Goal: Communication & Community: Ask a question

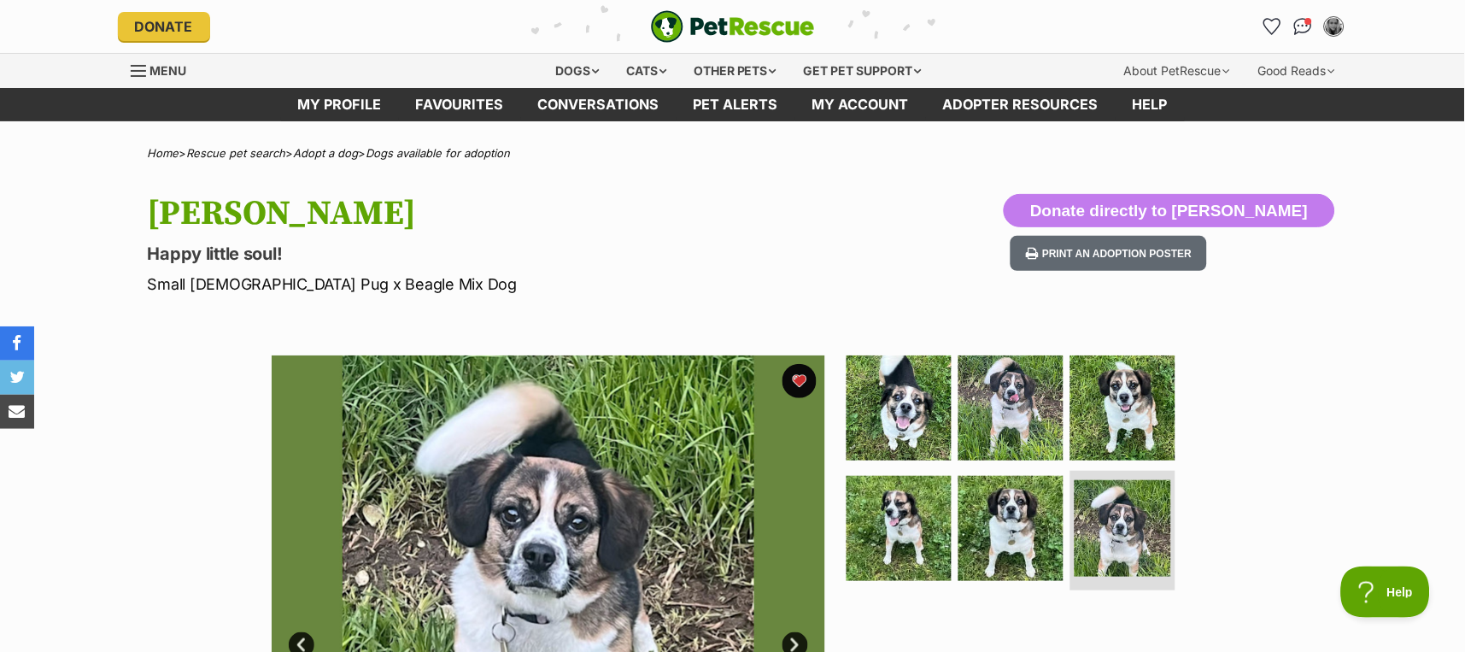
click at [1275, 21] on icon "Favourites" at bounding box center [1272, 26] width 16 height 15
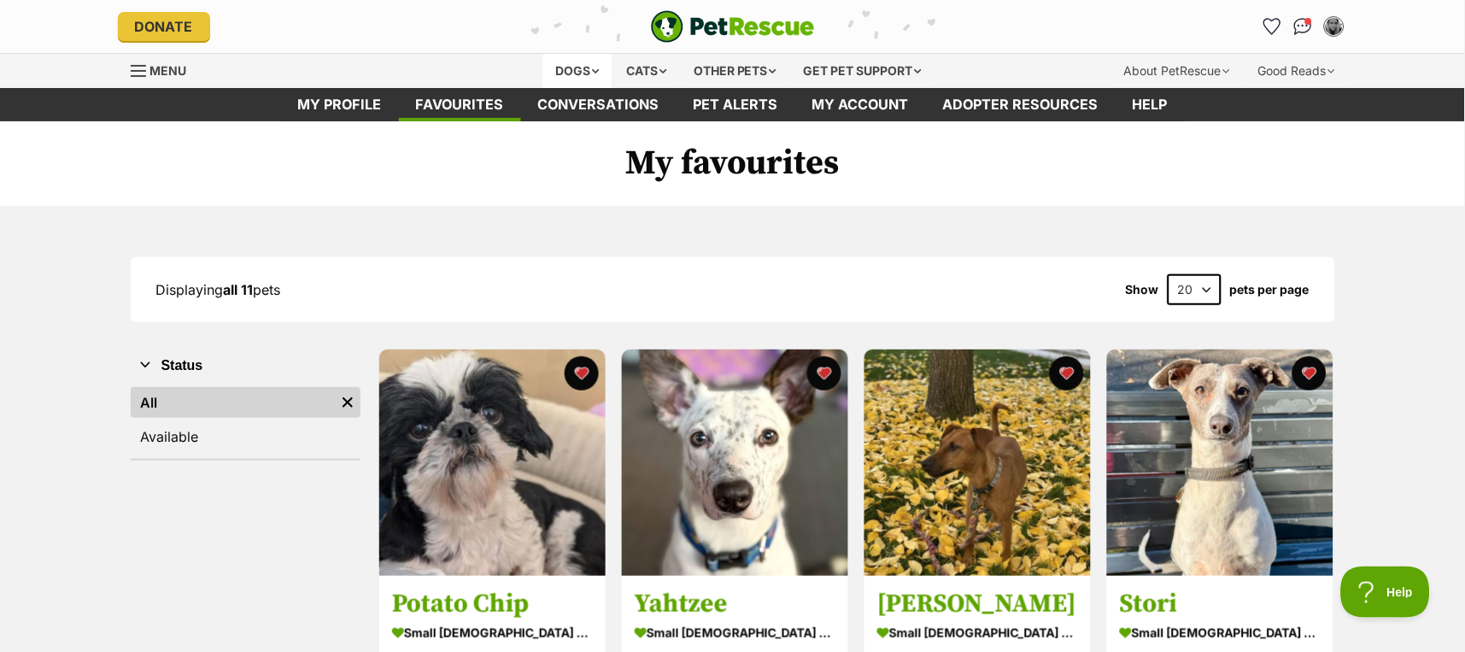
click at [592, 76] on div "Dogs" at bounding box center [577, 71] width 68 height 34
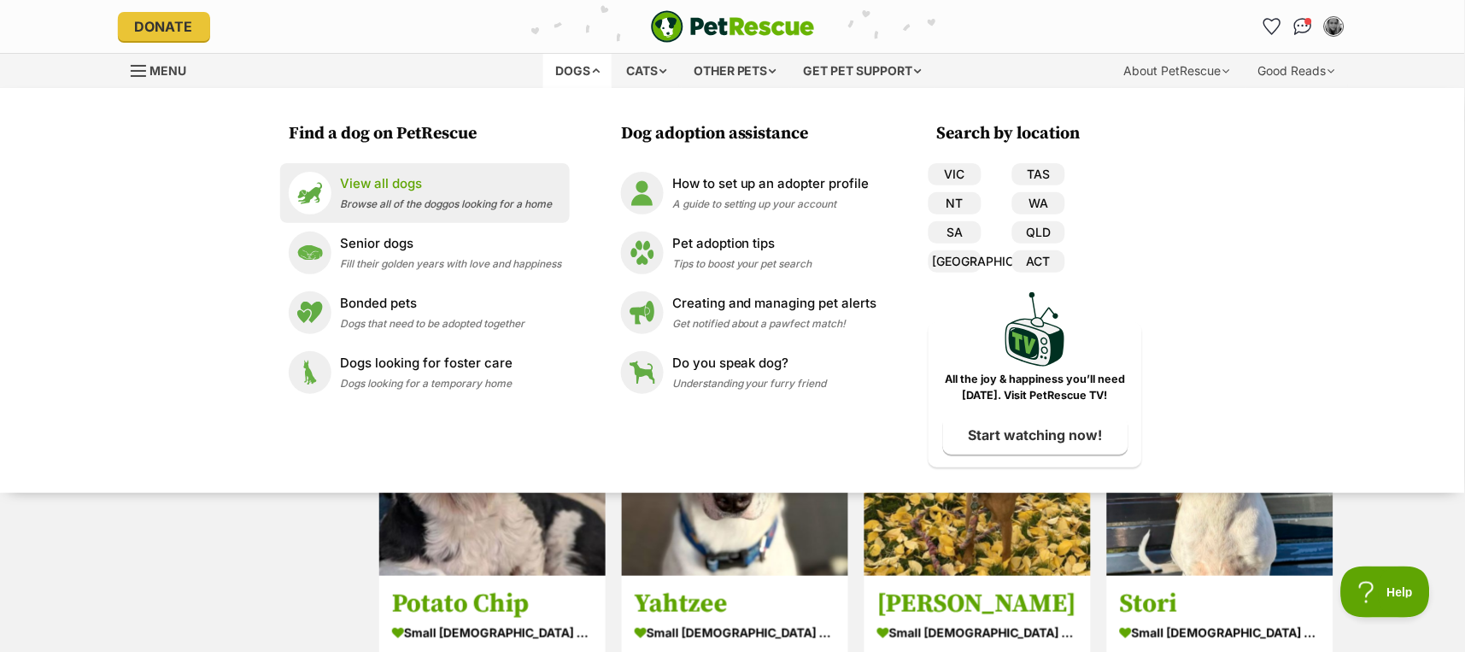
click at [389, 191] on p "View all dogs" at bounding box center [446, 184] width 212 height 20
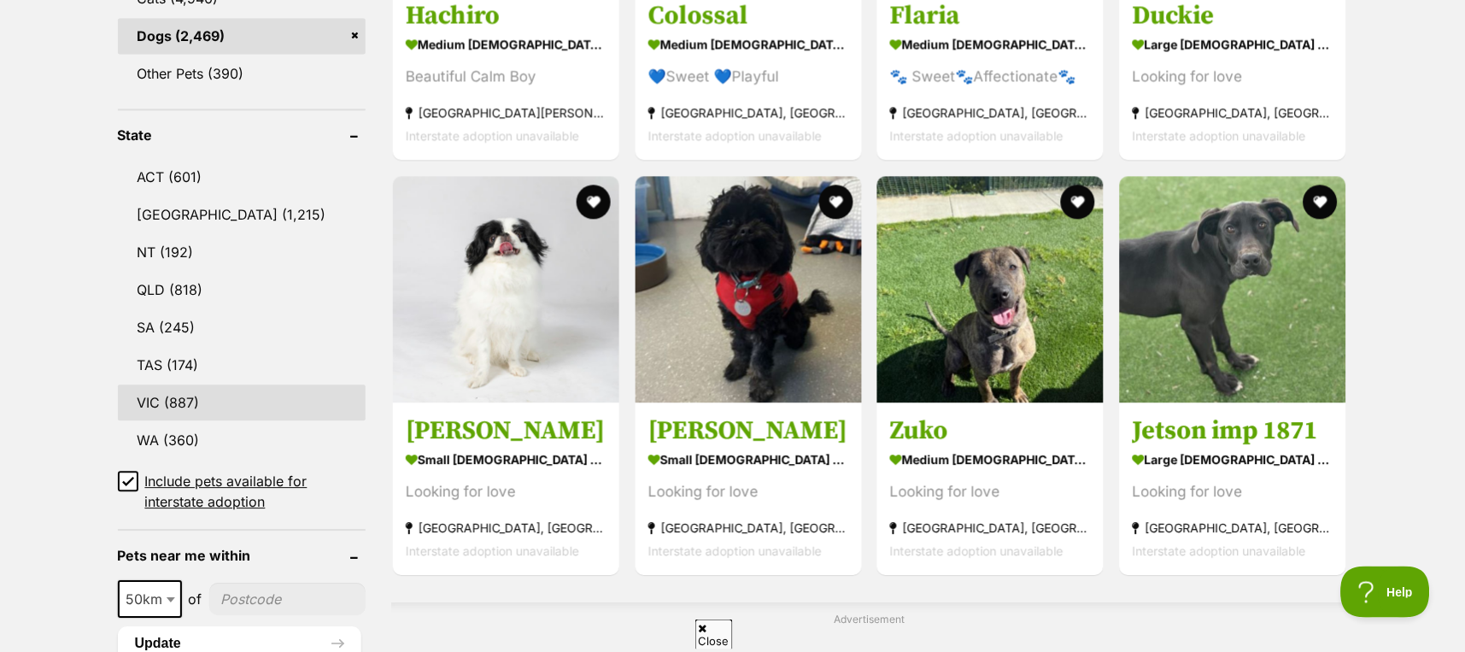
click at [166, 392] on link "VIC (887)" at bounding box center [242, 402] width 249 height 36
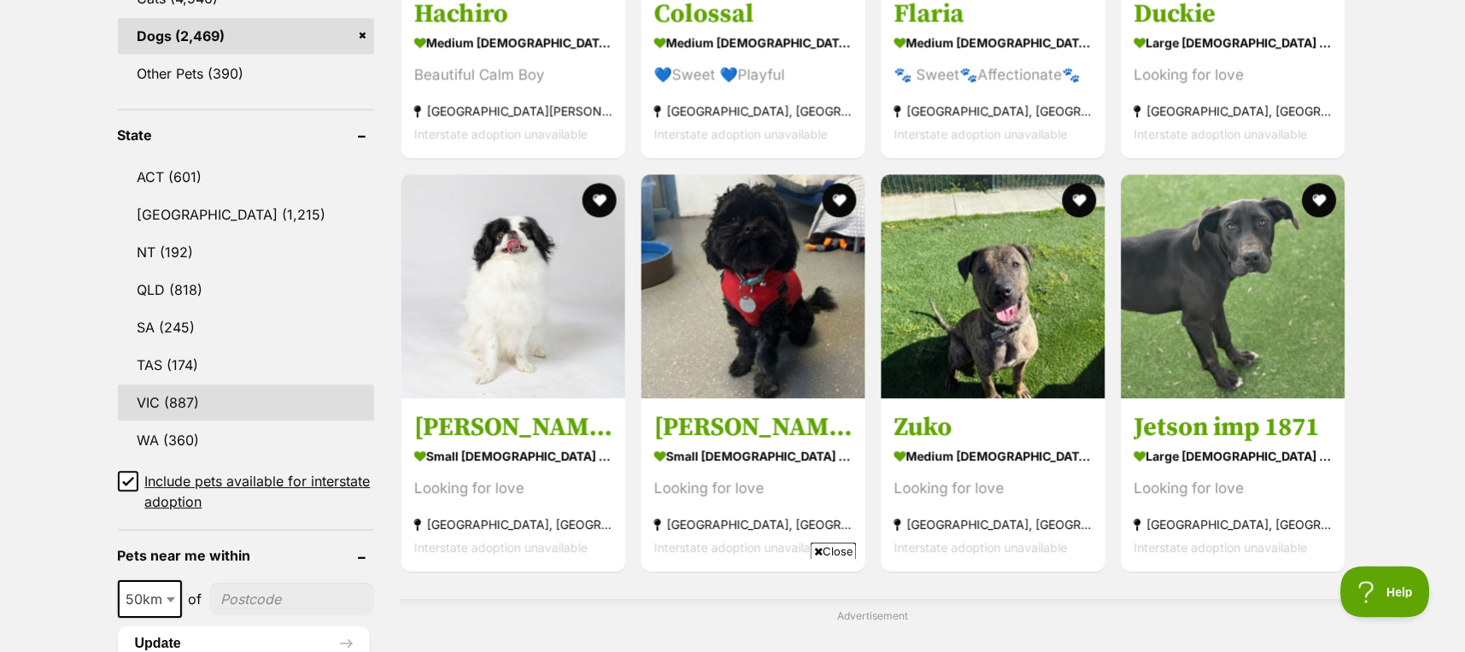
scroll to position [900, 0]
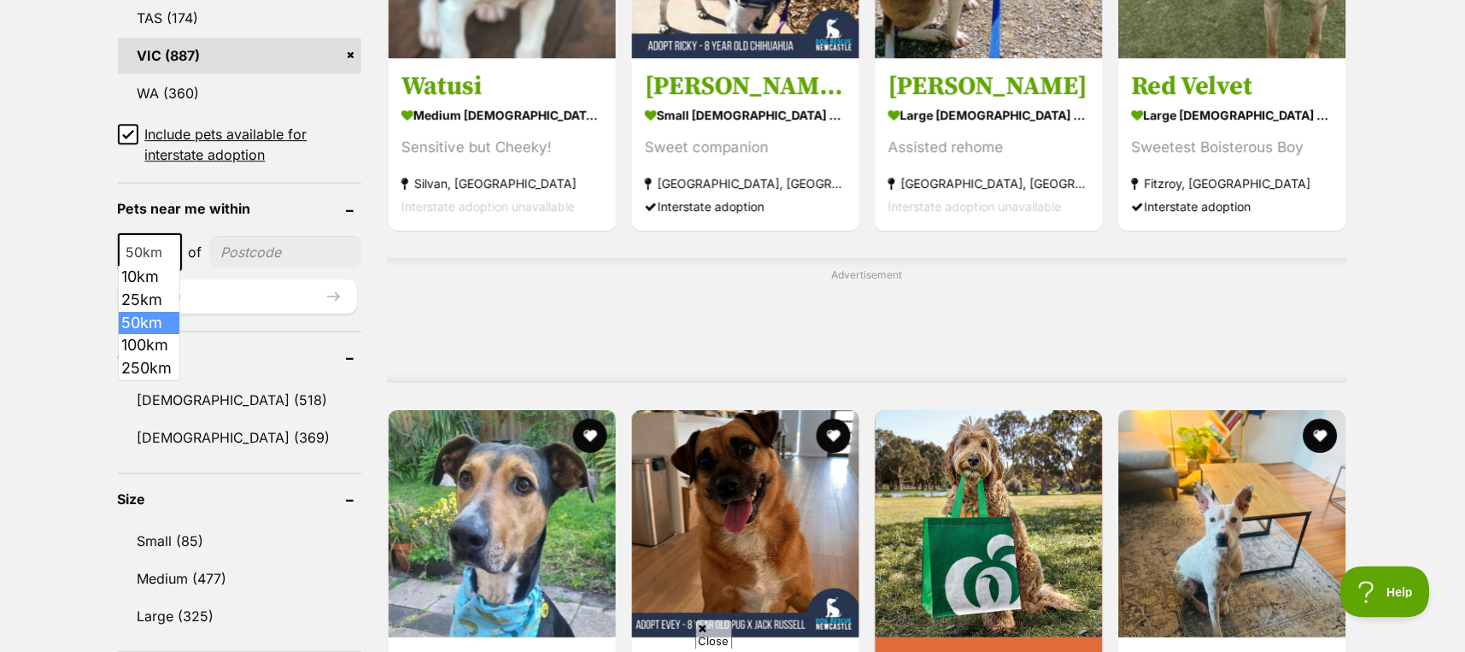
click at [157, 246] on span "50km" at bounding box center [150, 252] width 61 height 24
select select "250"
click at [243, 245] on input"] "postcode" at bounding box center [290, 252] width 144 height 32
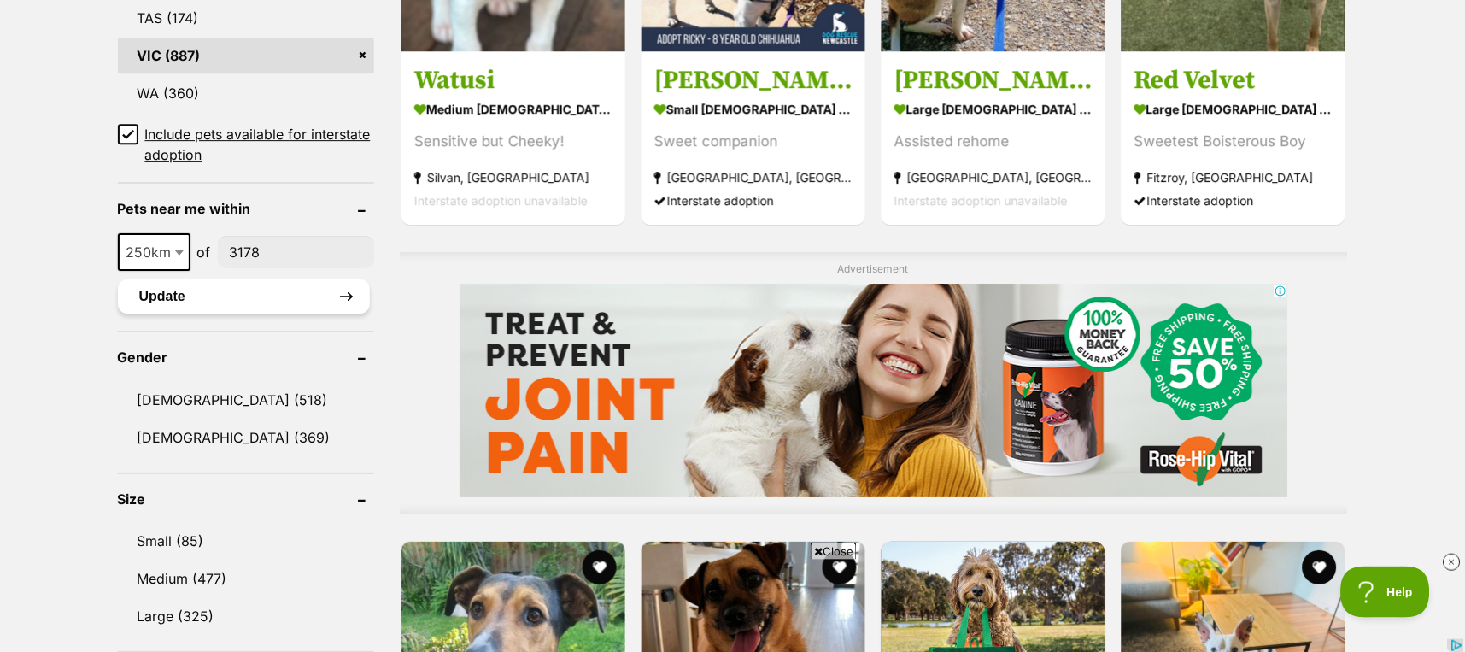
type input"] "3178"
click at [214, 281] on button "Update" at bounding box center [244, 296] width 252 height 34
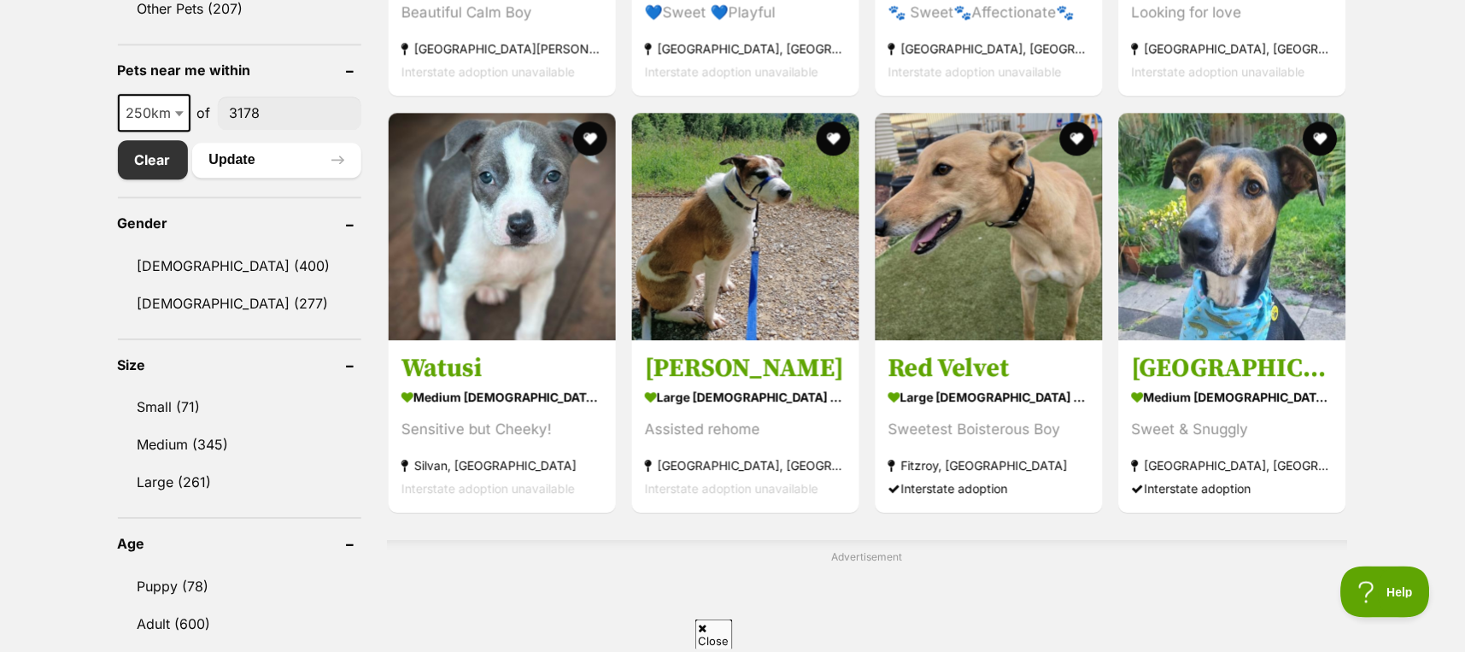
scroll to position [911, 0]
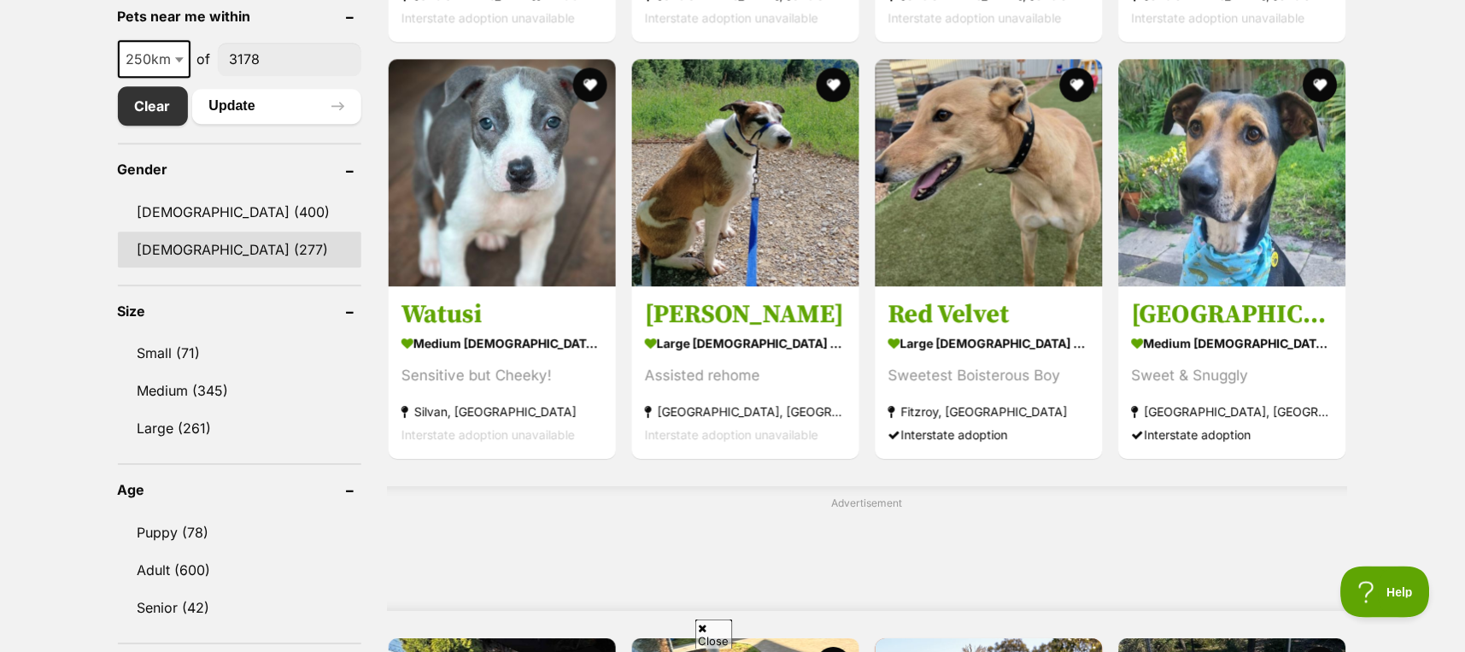
click at [186, 242] on link "[DEMOGRAPHIC_DATA] (277)" at bounding box center [239, 250] width 243 height 36
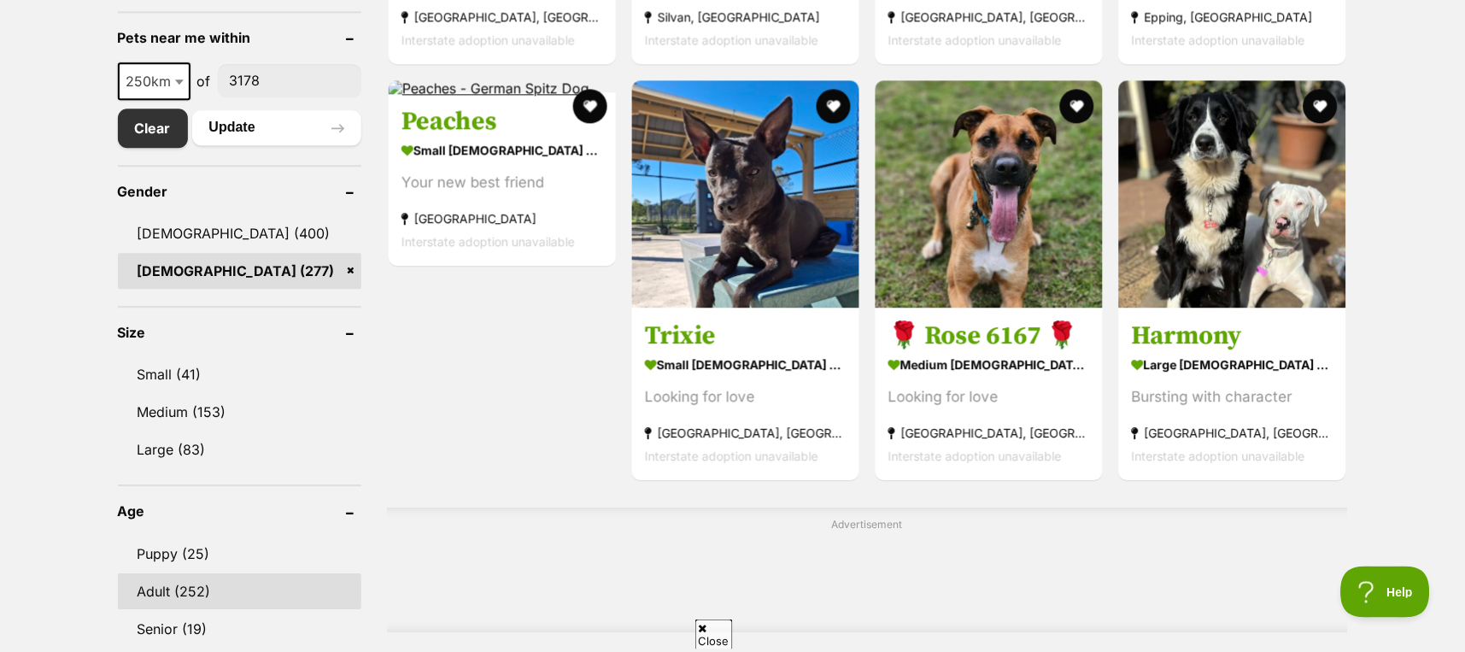
scroll to position [1025, 0]
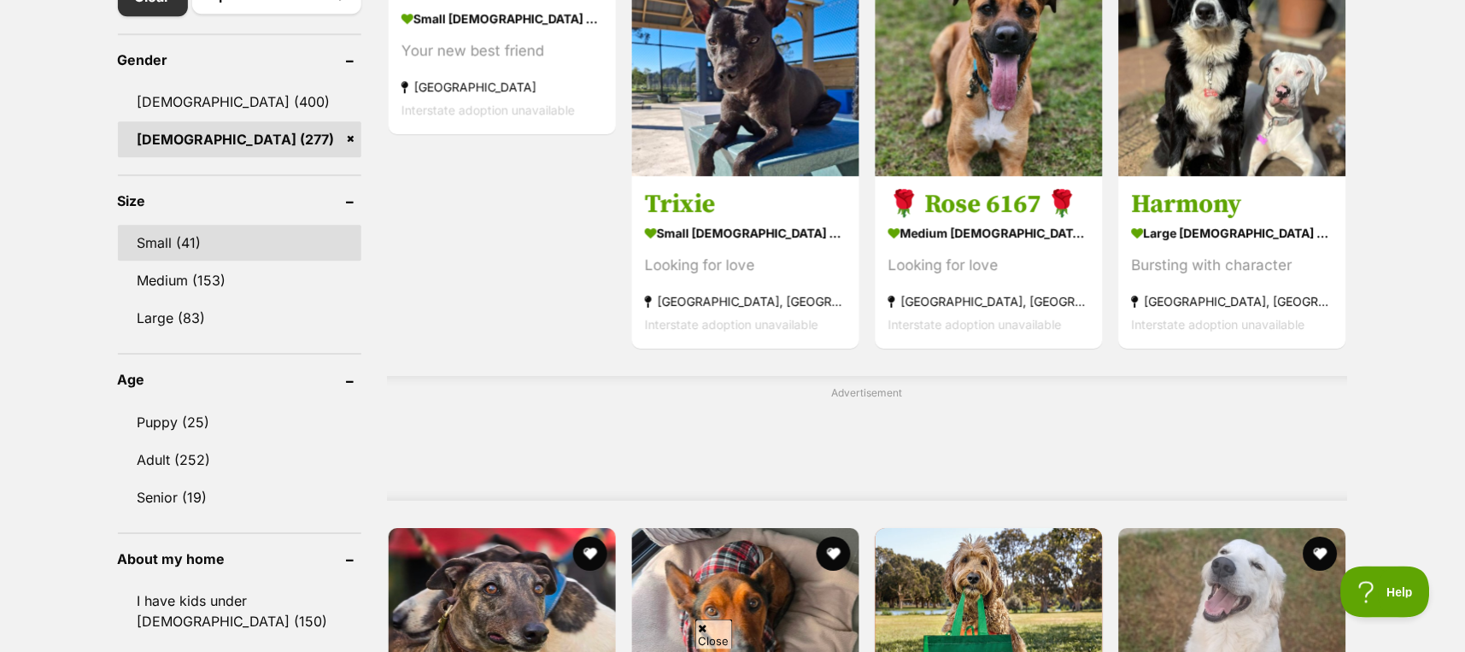
click at [174, 236] on link "Small (41)" at bounding box center [239, 243] width 243 height 36
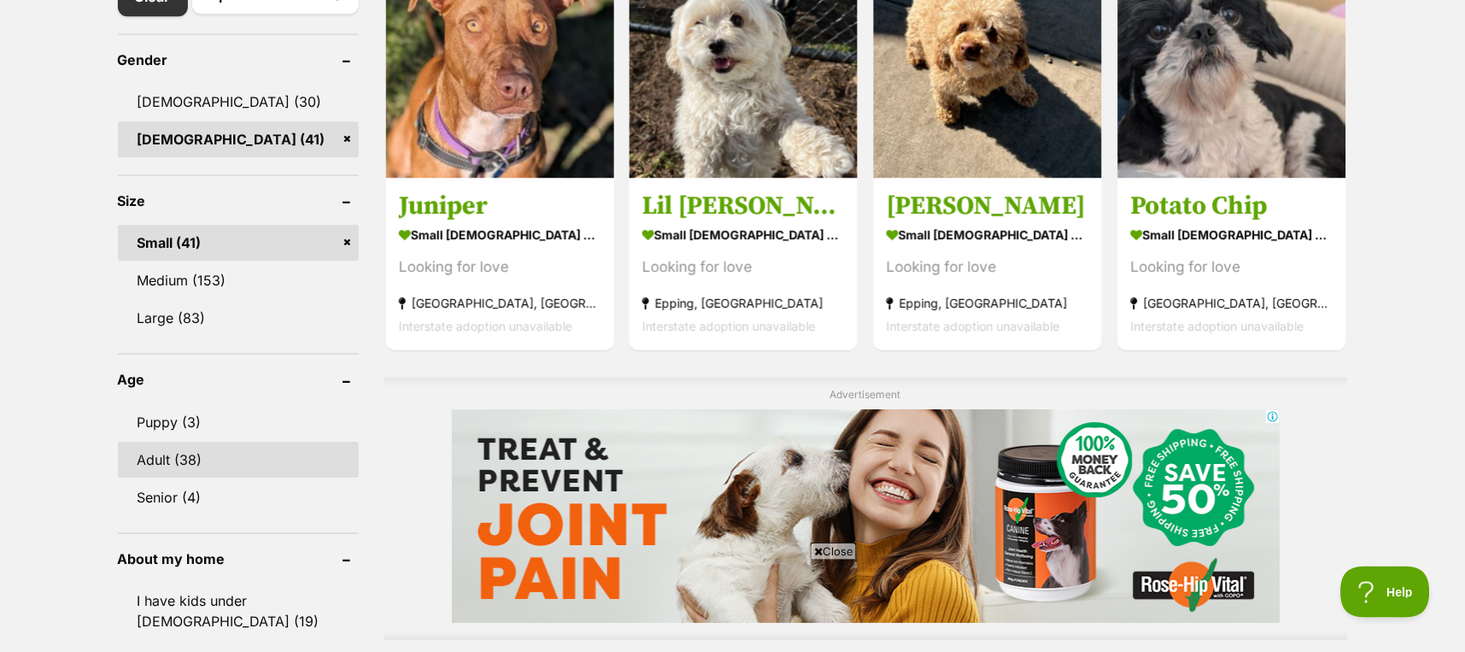
click at [182, 454] on link "Adult (38)" at bounding box center [238, 460] width 241 height 36
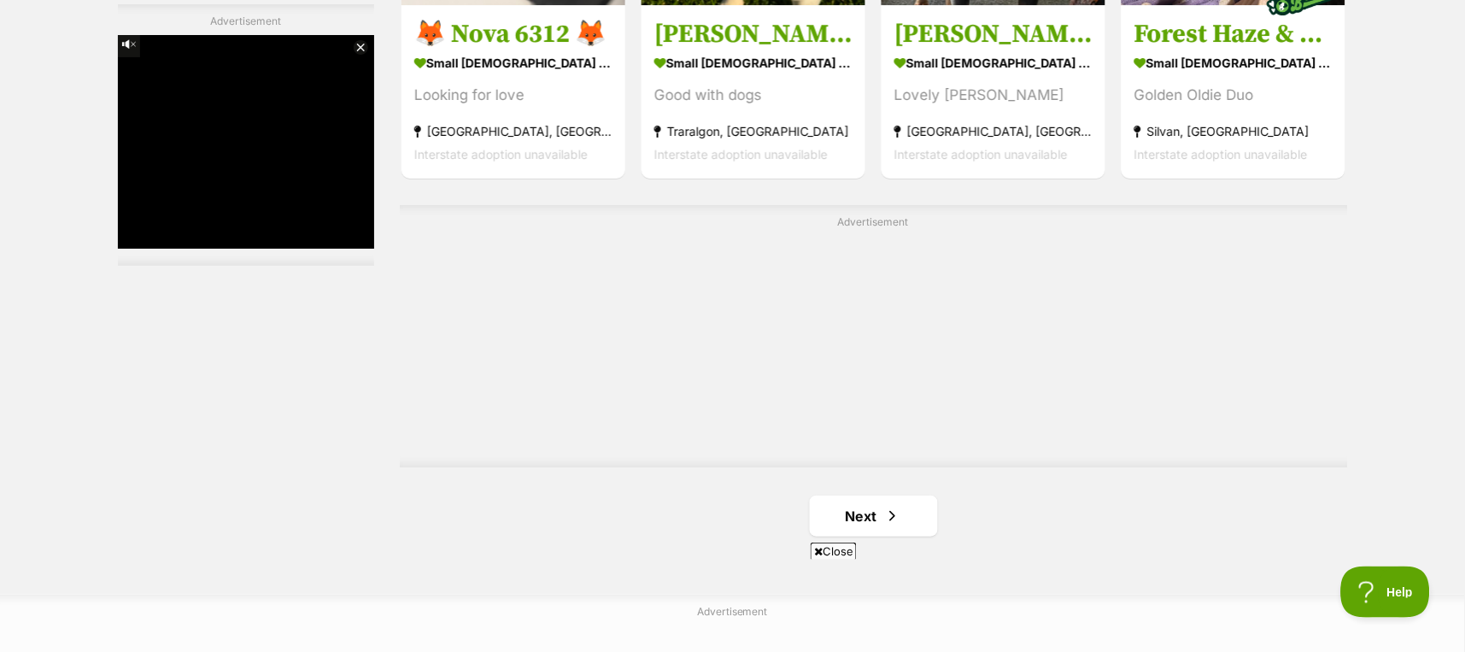
scroll to position [2961, 0]
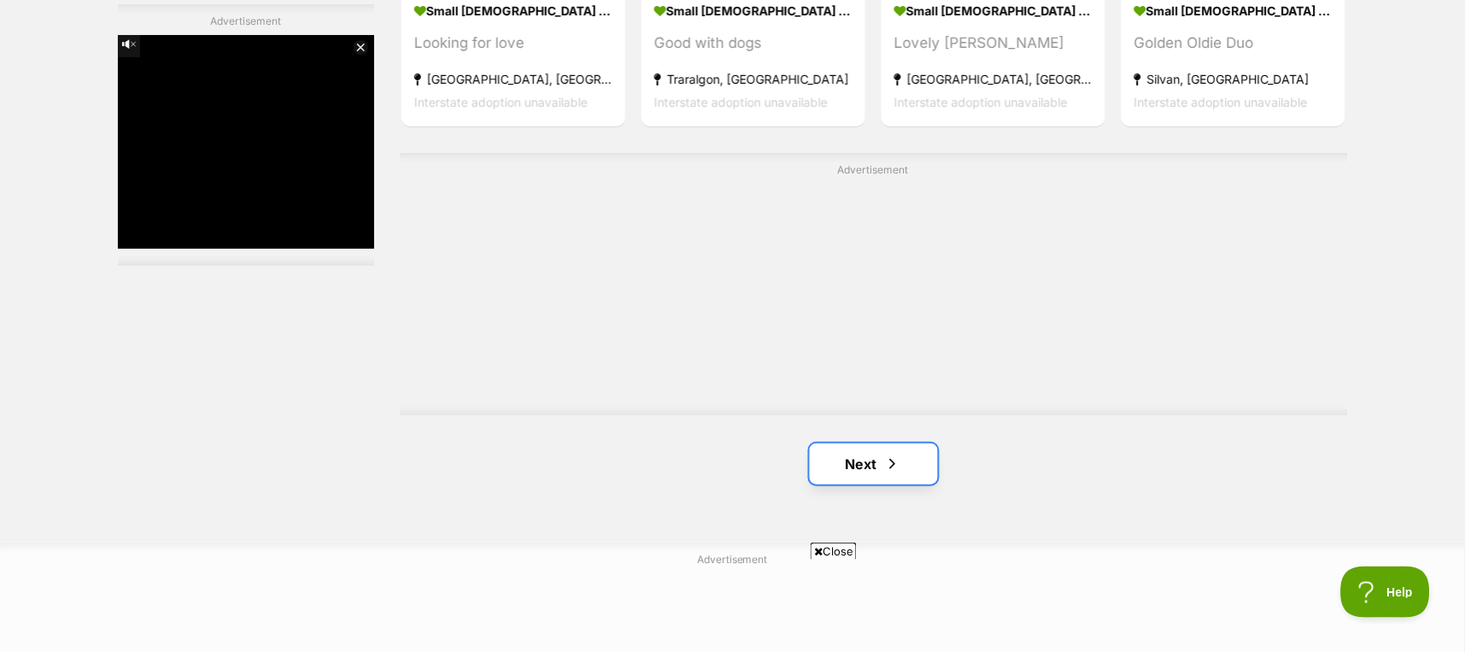
click at [853, 465] on link "Next" at bounding box center [874, 463] width 128 height 41
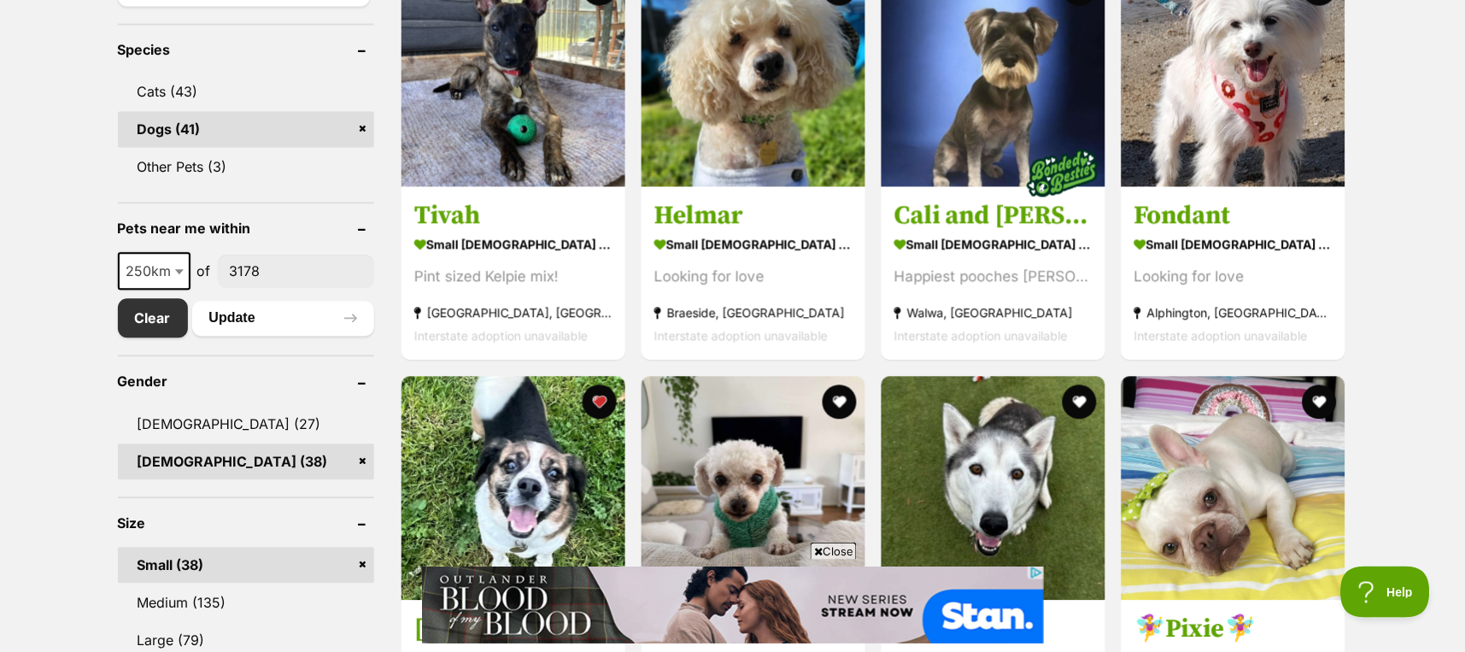
scroll to position [569, 0]
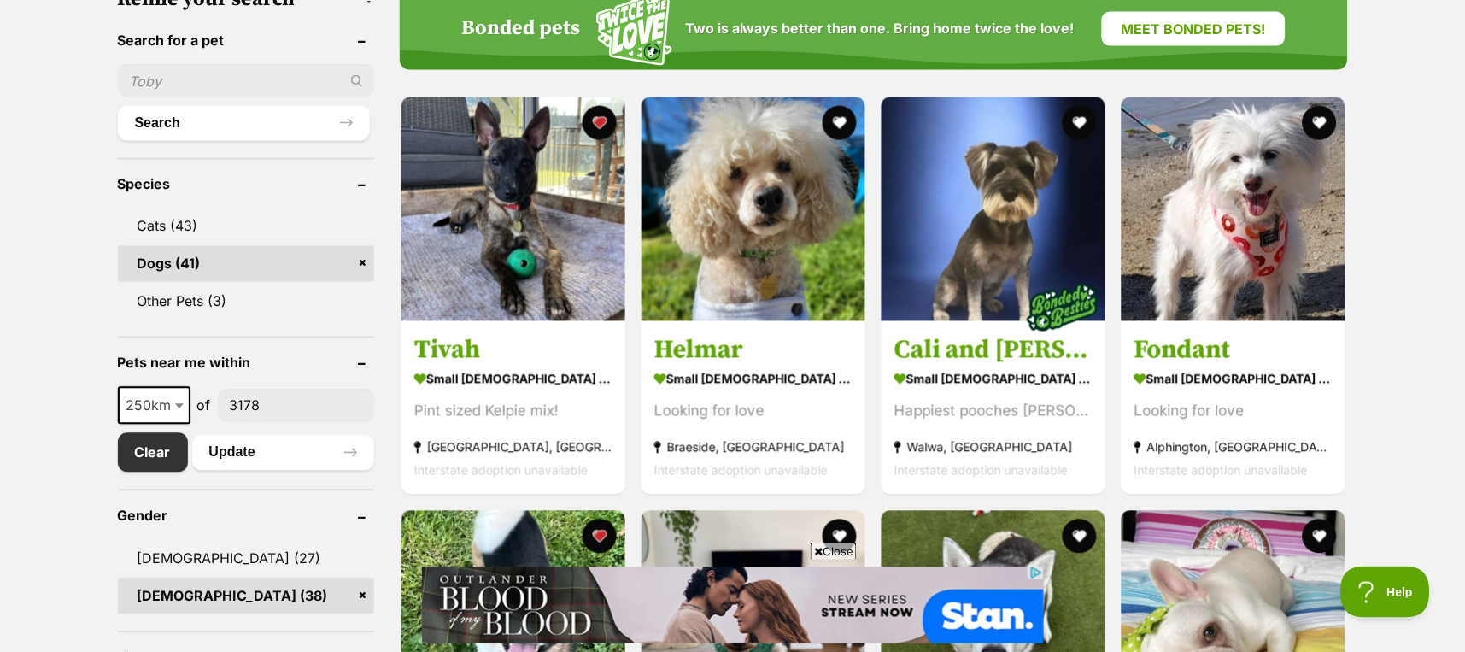
click at [203, 79] on input "text" at bounding box center [246, 81] width 256 height 32
type input "bonnie"
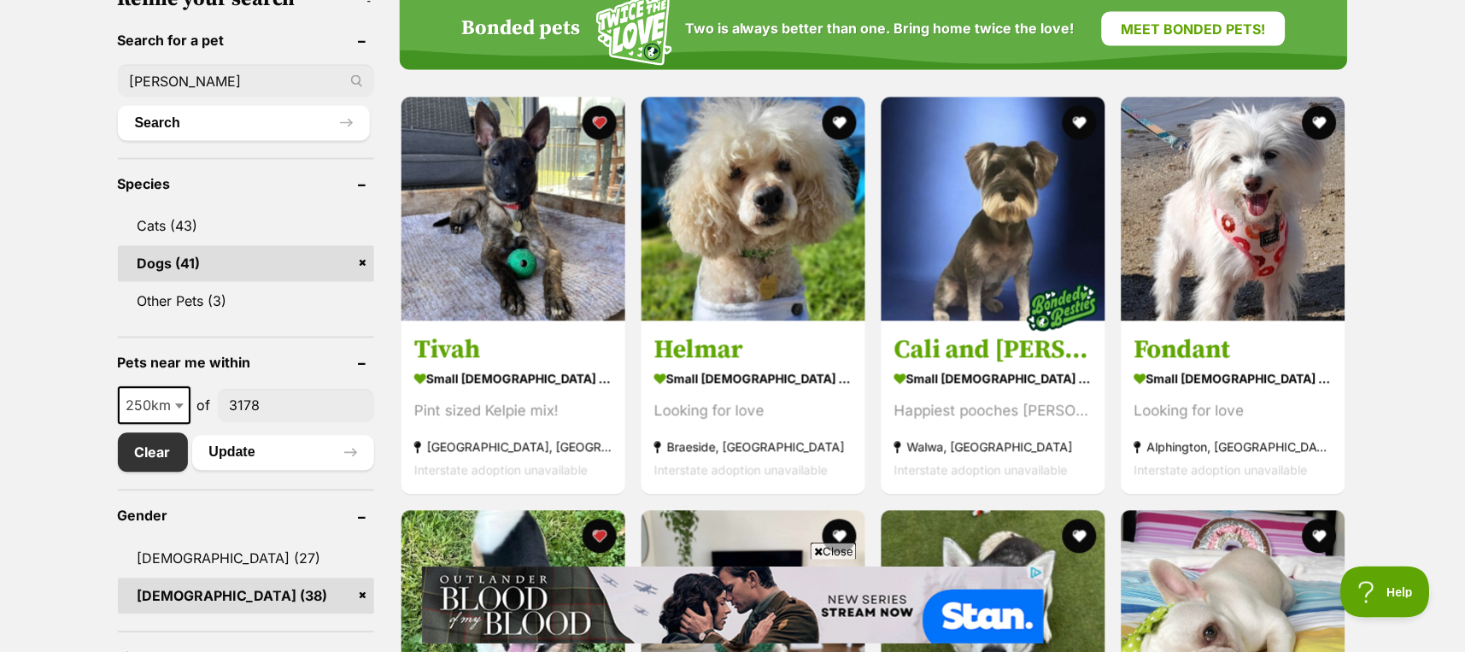
click at [118, 106] on button "Search" at bounding box center [244, 123] width 252 height 34
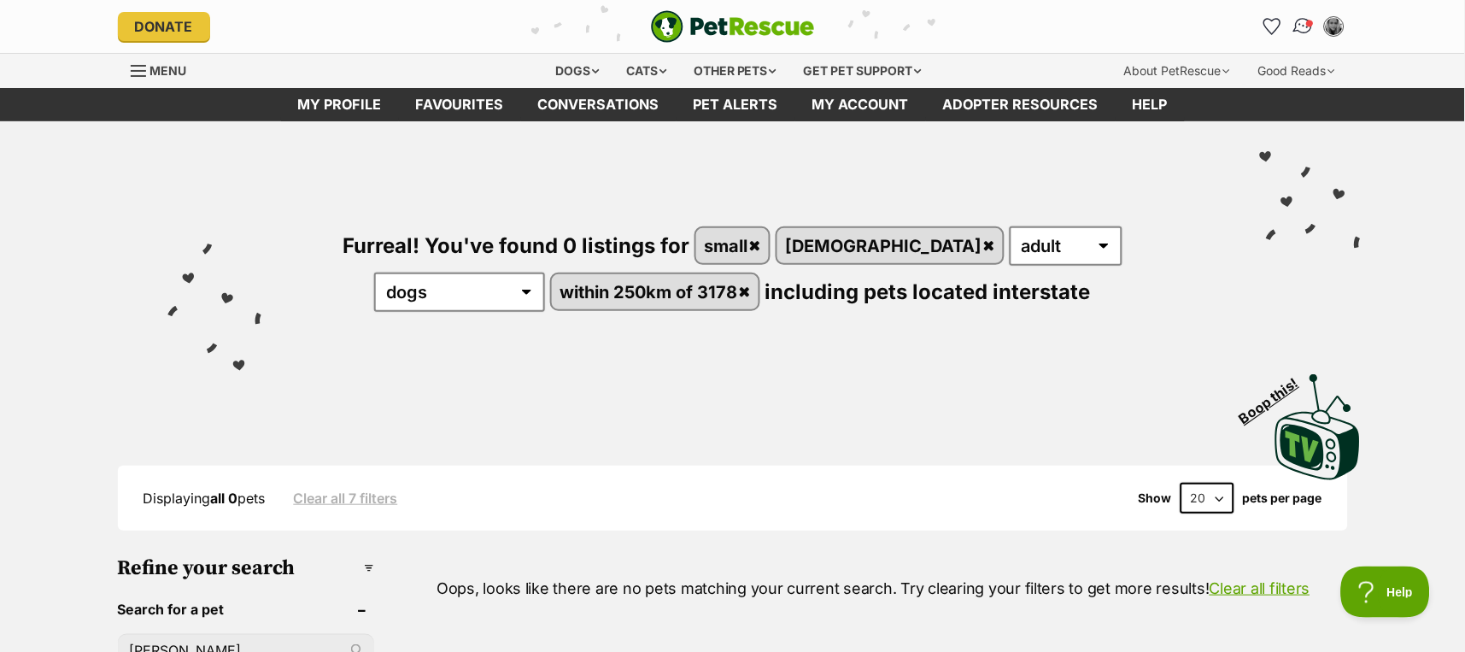
click at [1303, 21] on img "Conversations" at bounding box center [1303, 26] width 23 height 22
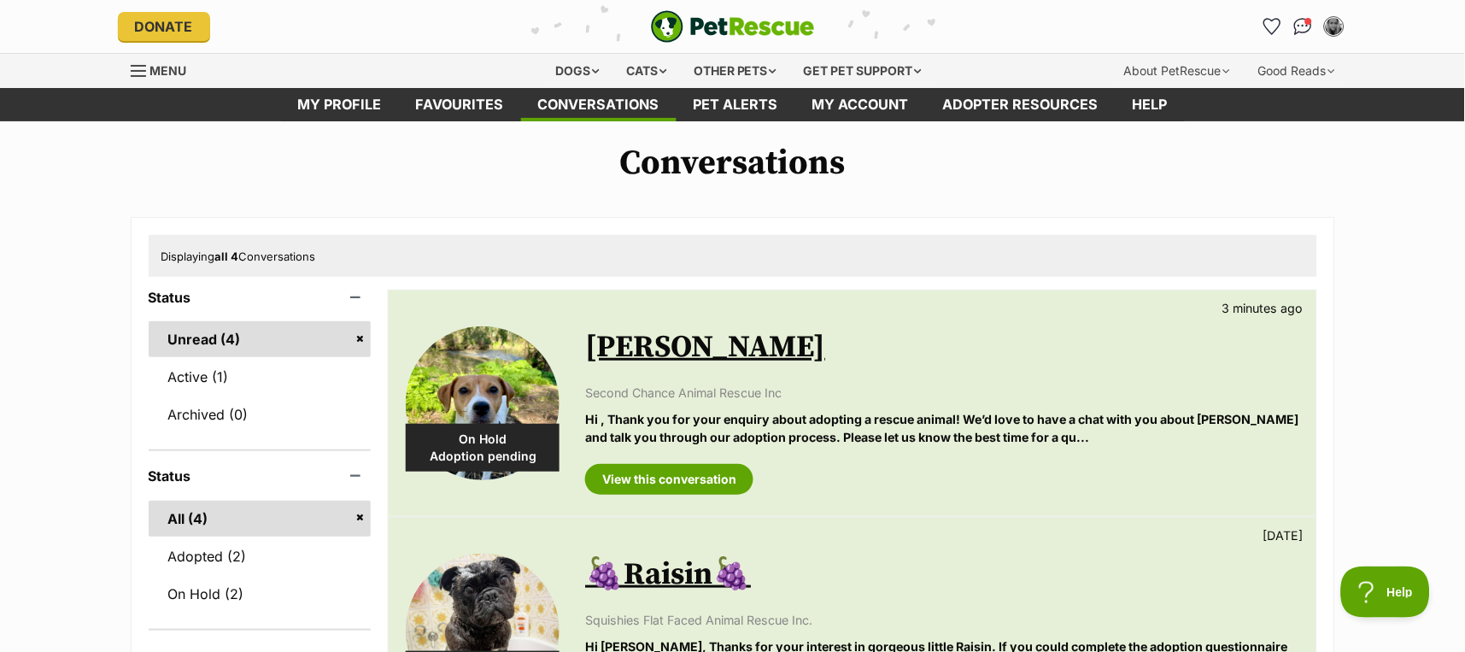
click at [635, 346] on link "[PERSON_NAME]" at bounding box center [705, 347] width 240 height 38
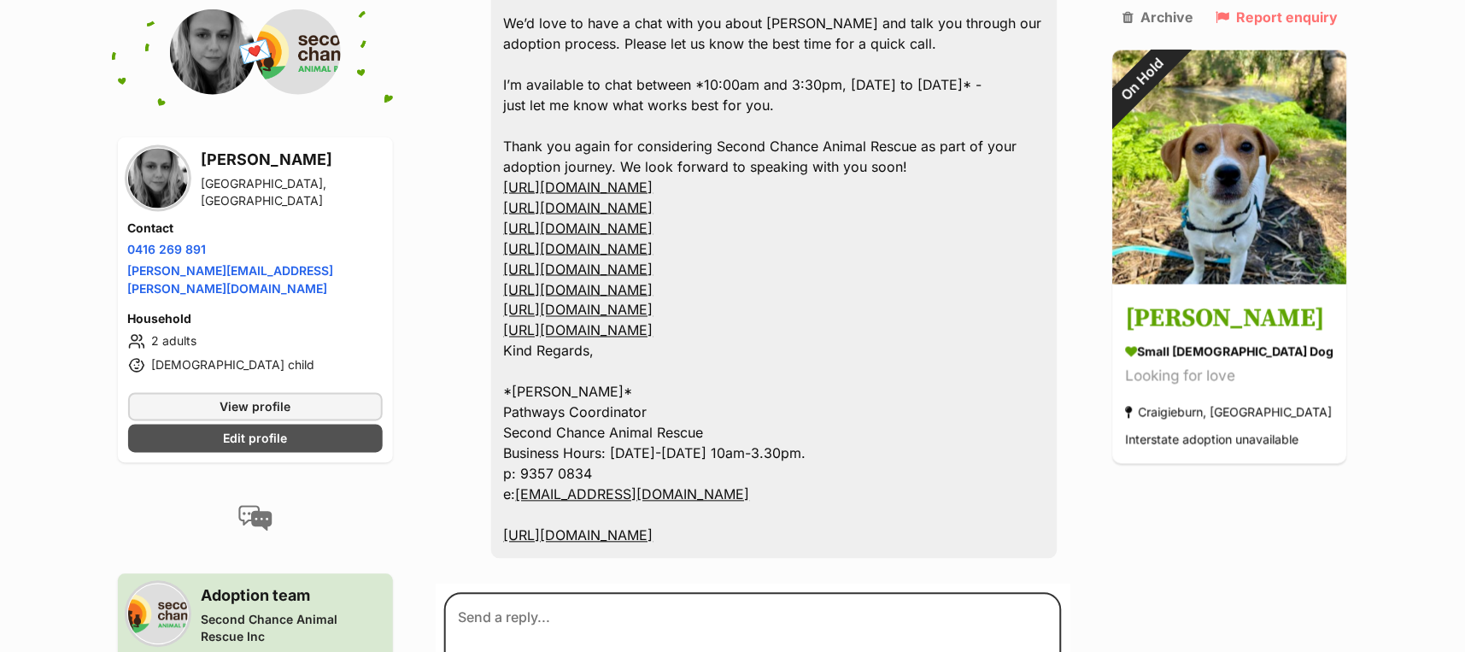
scroll to position [1936, 0]
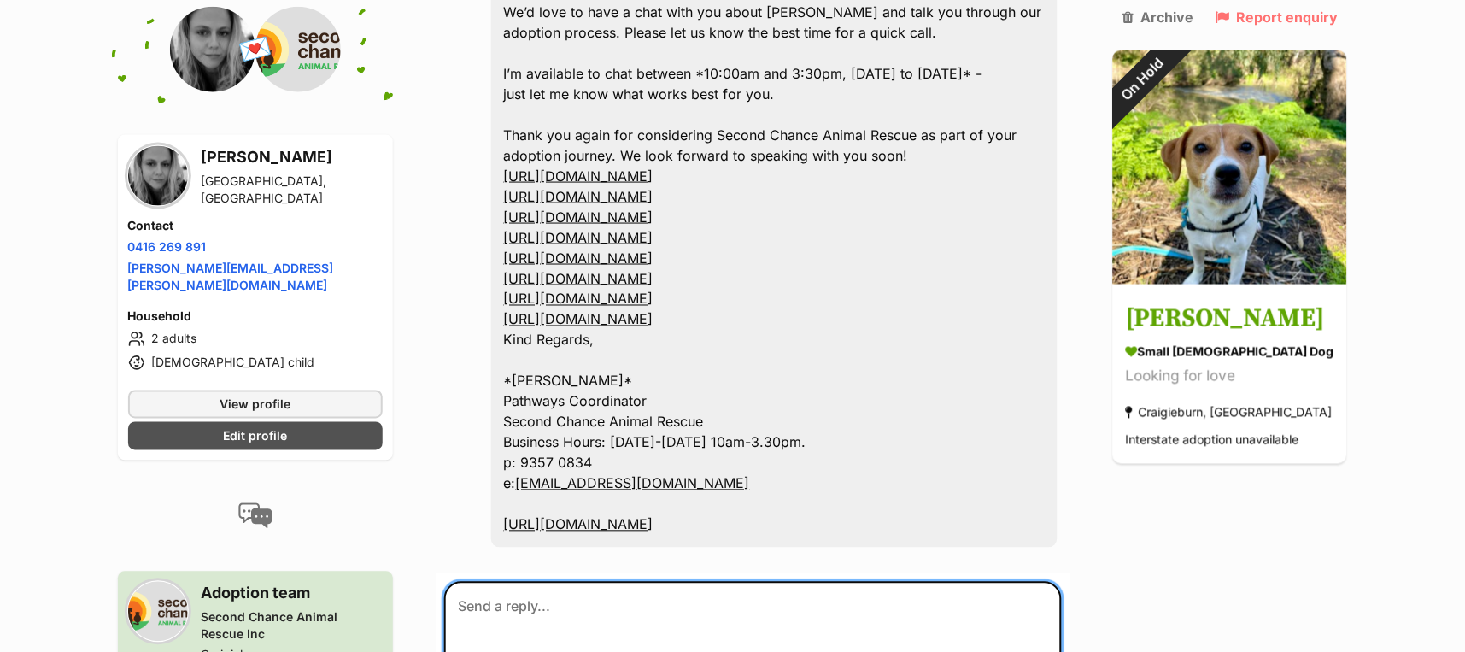
click at [548, 582] on textarea at bounding box center [753, 633] width 619 height 103
type textarea "H"
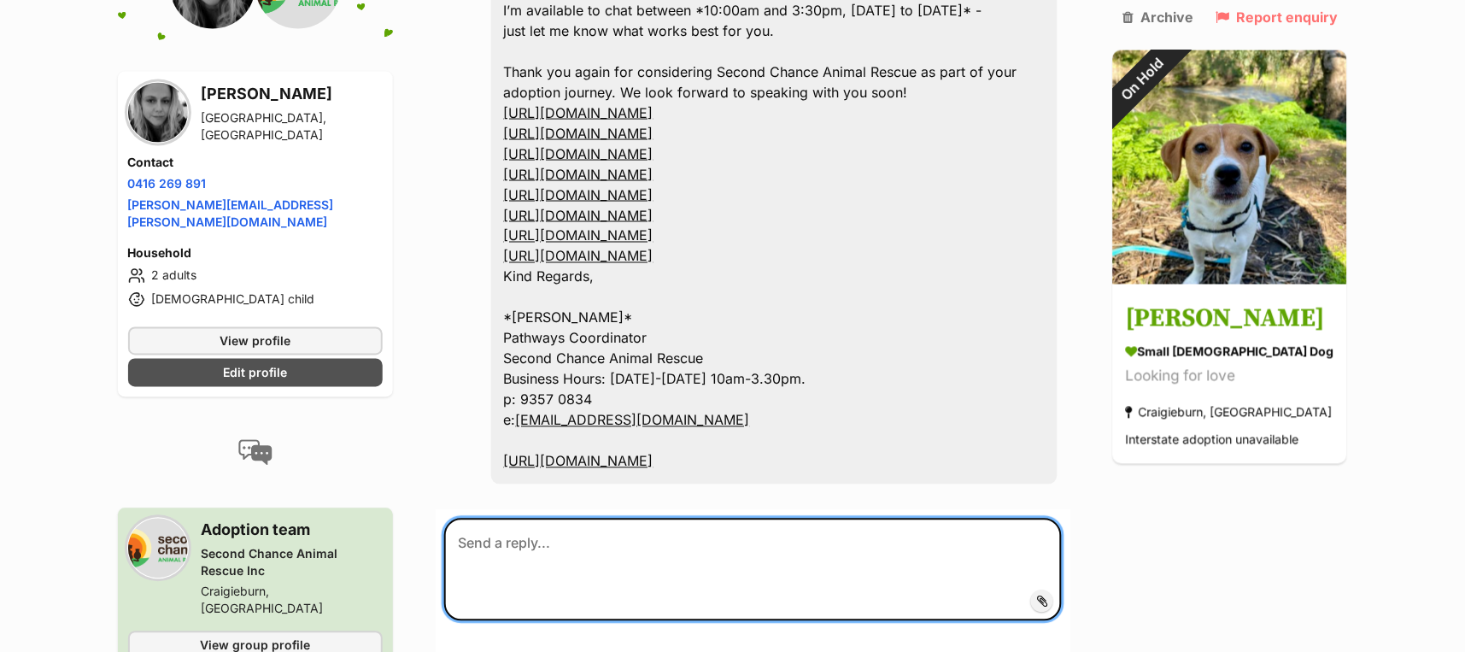
scroll to position [2050, 0]
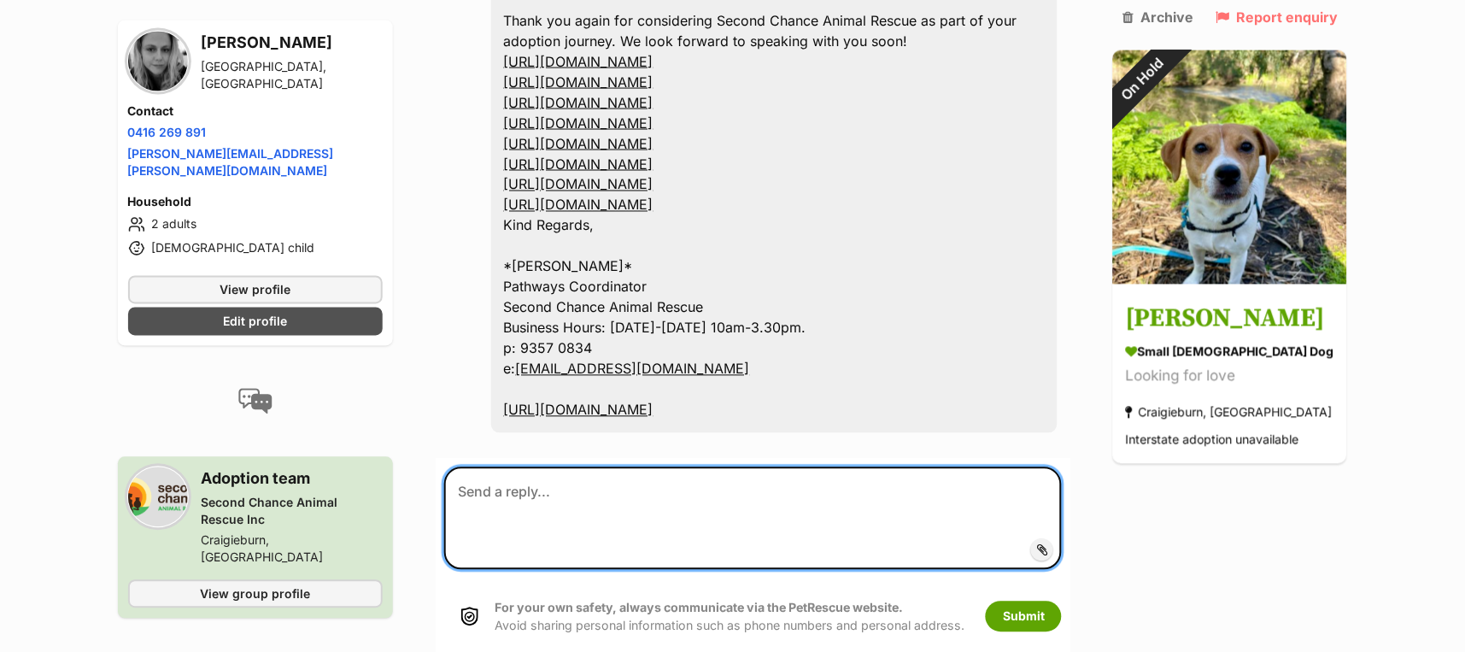
click at [629, 467] on textarea at bounding box center [753, 518] width 619 height 103
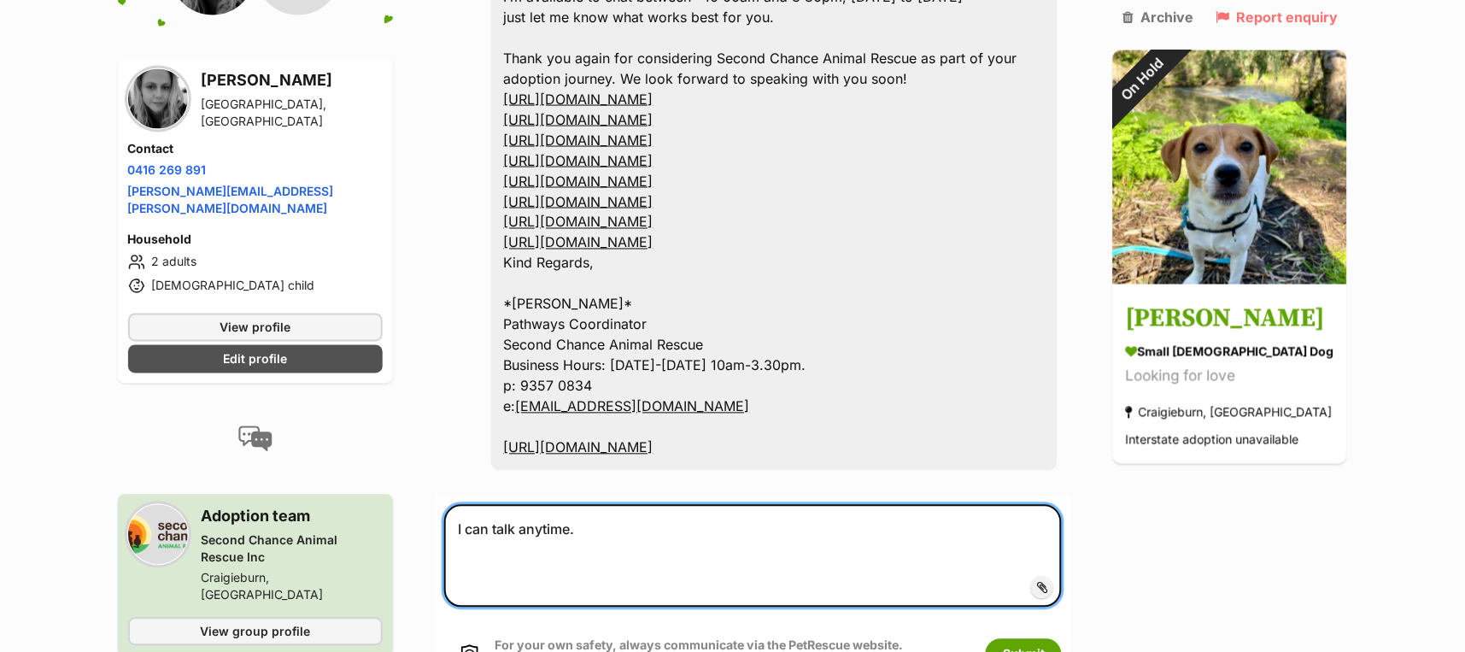
scroll to position [2164, 0]
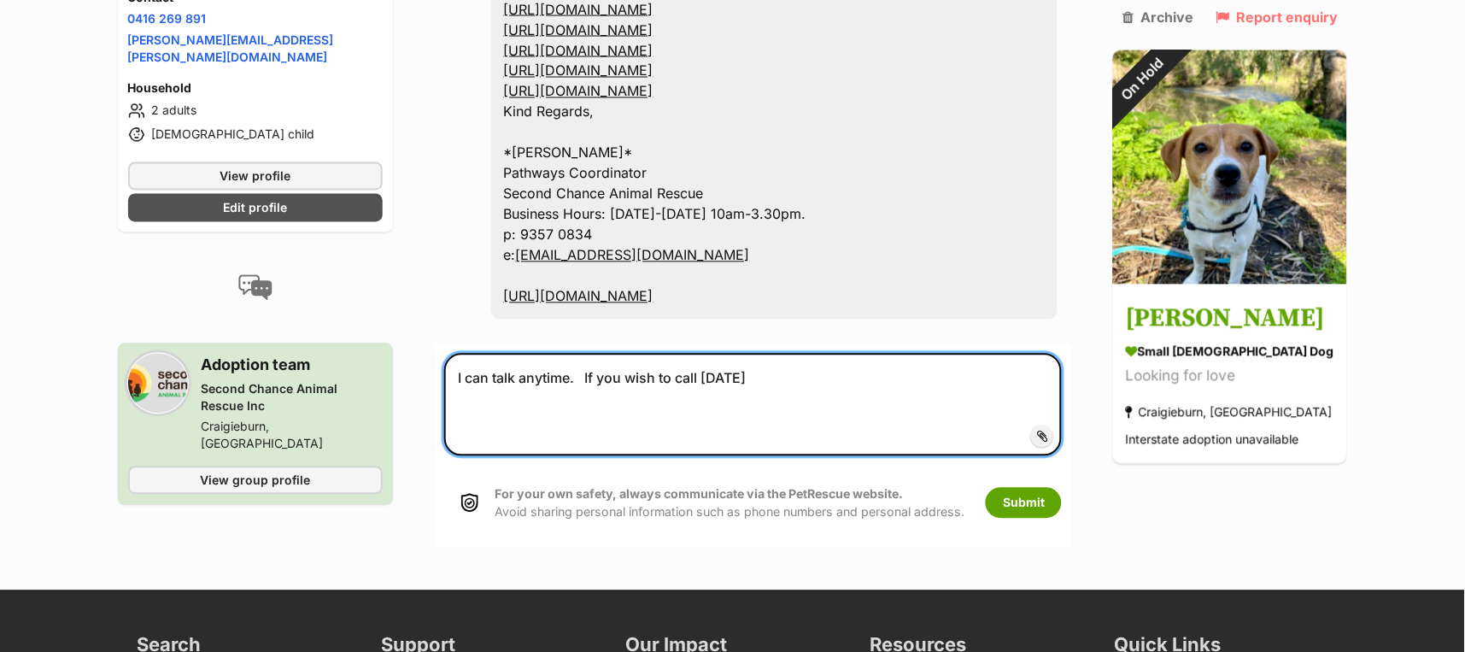
click at [795, 354] on textarea "I can talk anytime. If you wish to call today" at bounding box center [753, 405] width 619 height 103
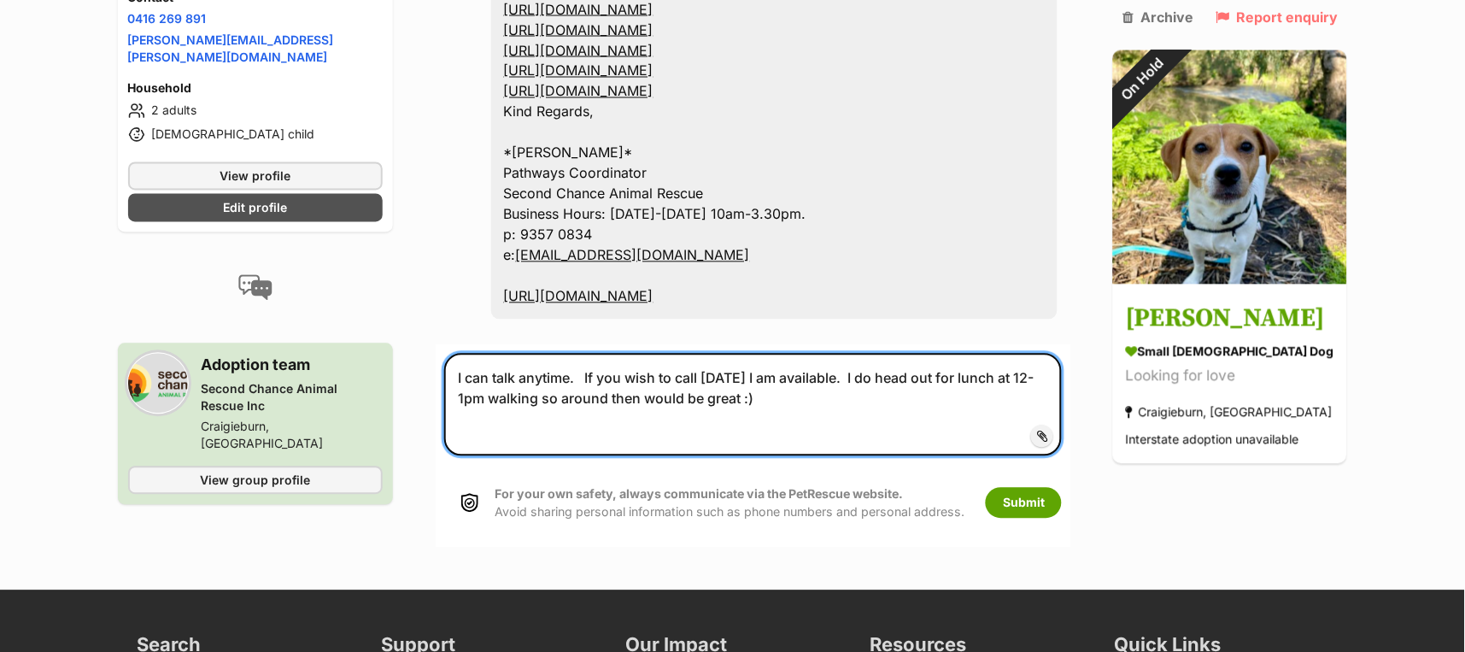
click at [453, 354] on textarea "I can talk anytime. If you wish to call today I am available. I do head out for…" at bounding box center [753, 405] width 619 height 103
type textarea "Sure!!! I can talk anytime. If you wish to call today I am available. I do head…"
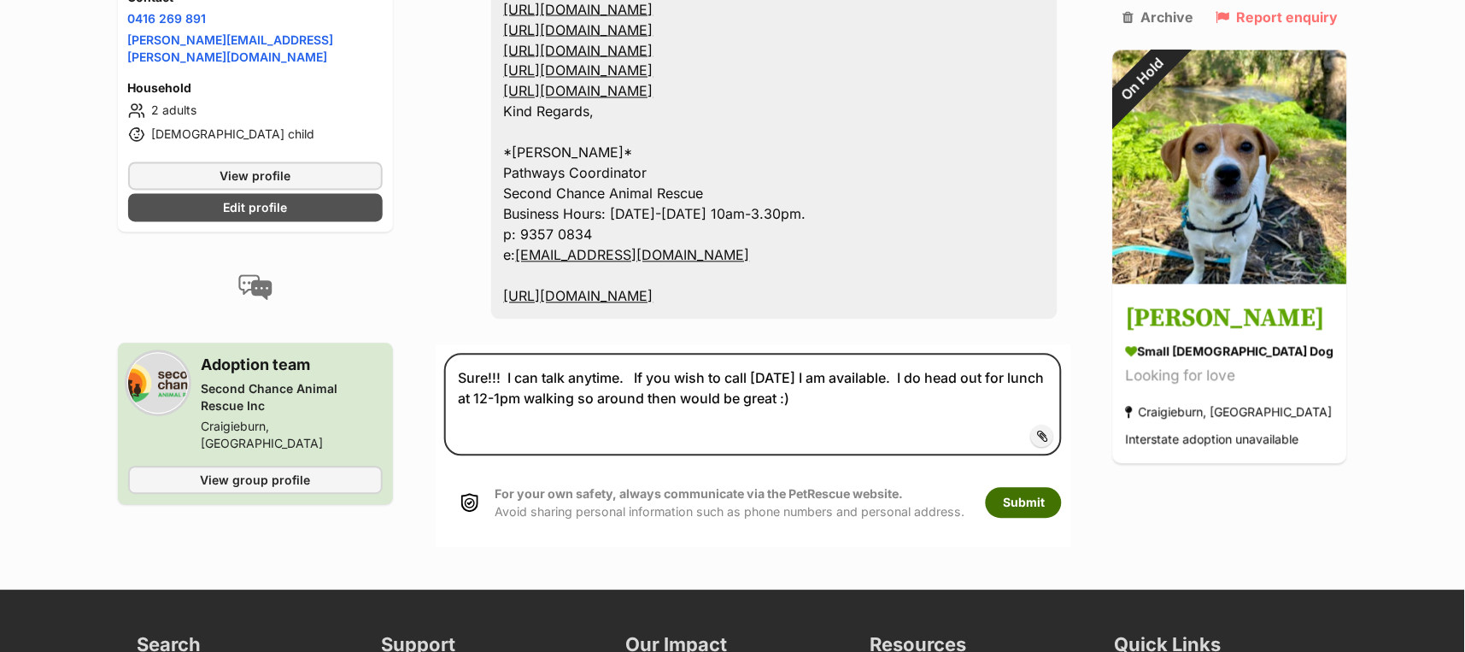
click at [1052, 488] on button "Submit" at bounding box center [1024, 503] width 76 height 31
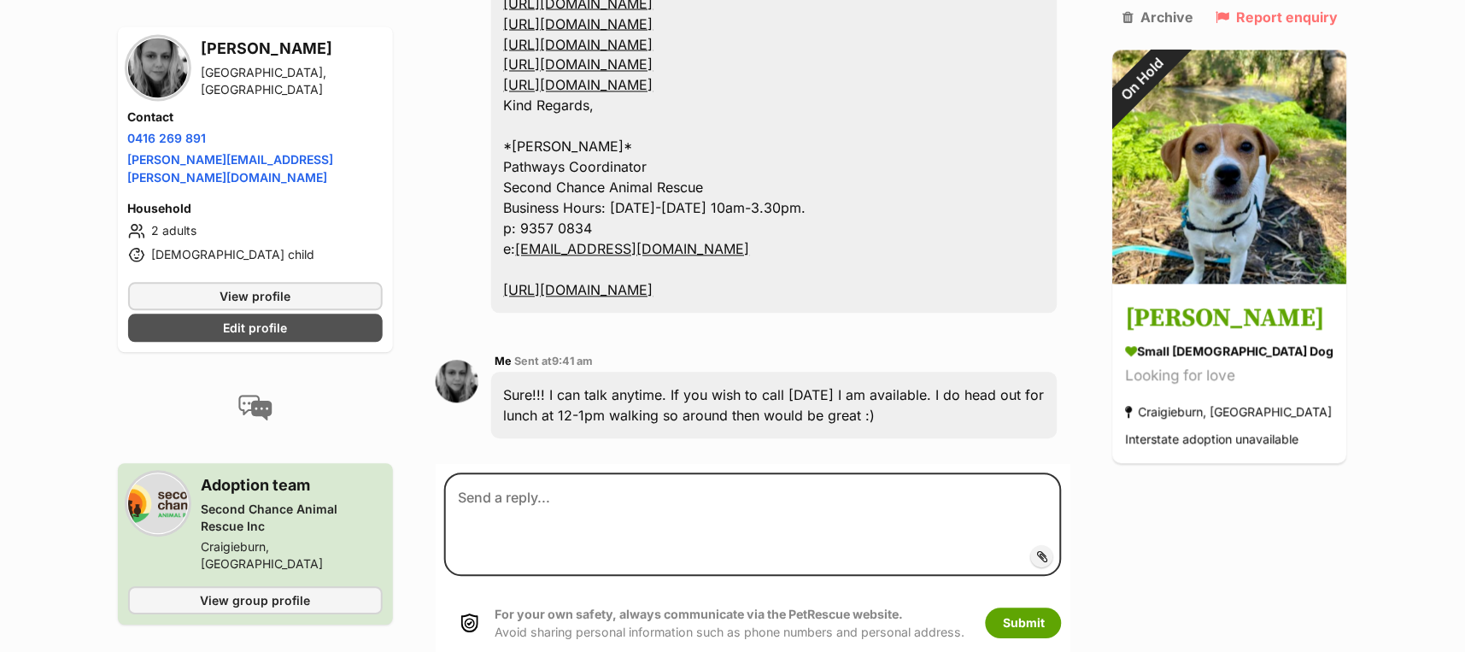
scroll to position [2174, 0]
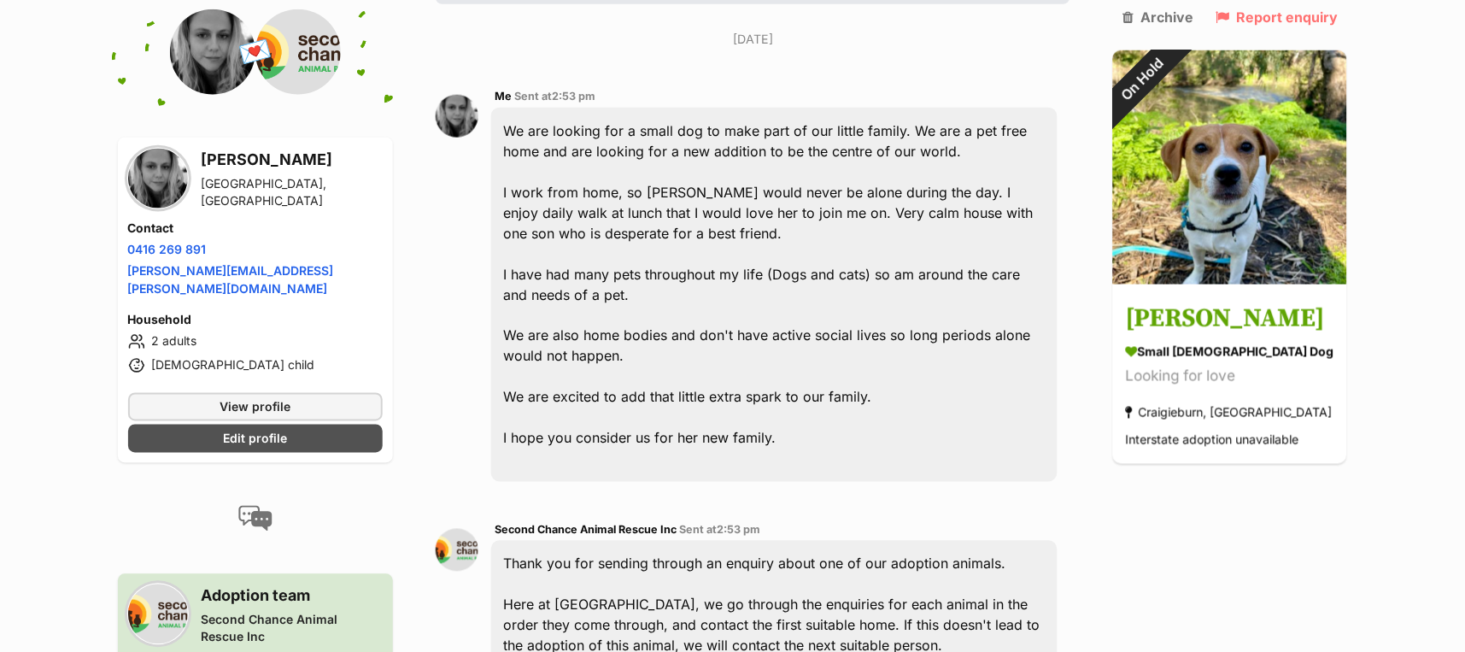
scroll to position [342, 0]
